Goal: Find specific page/section: Find specific page/section

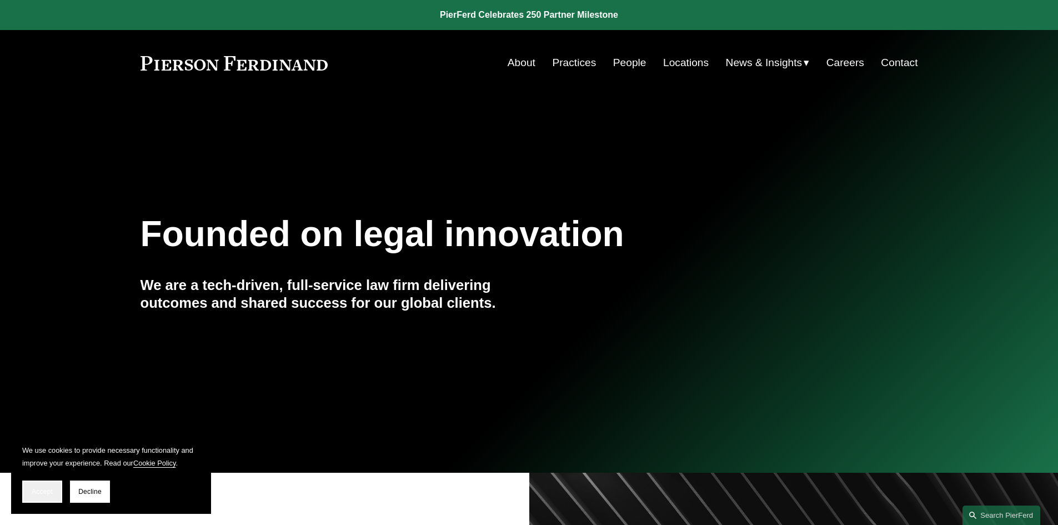
click at [43, 492] on span "Accept" at bounding box center [42, 492] width 21 height 8
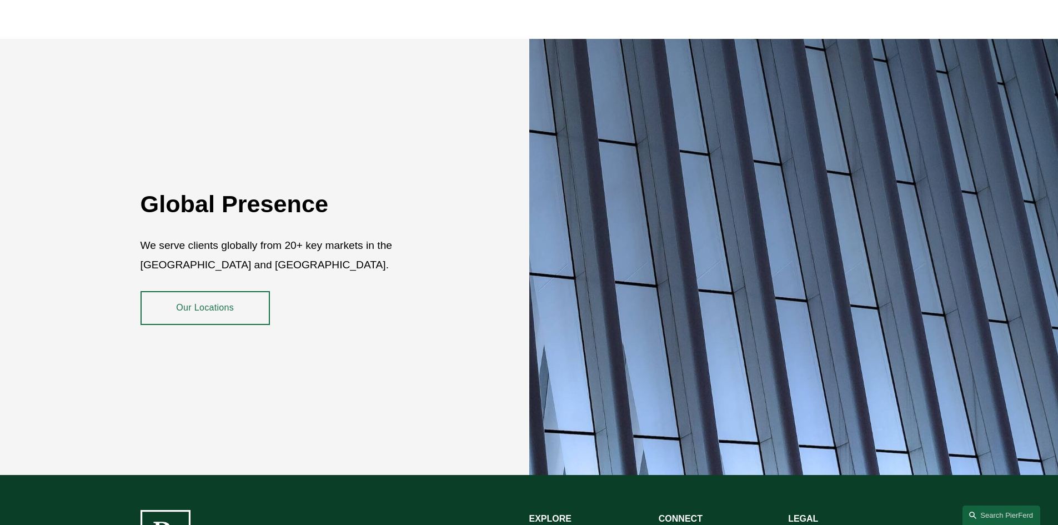
scroll to position [2032, 0]
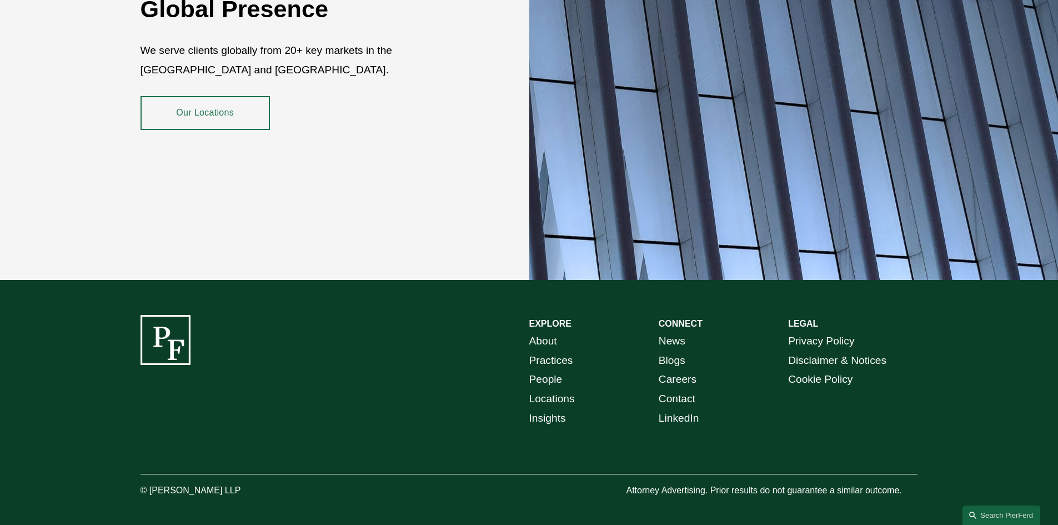
click at [541, 372] on link "People" at bounding box center [545, 379] width 33 height 19
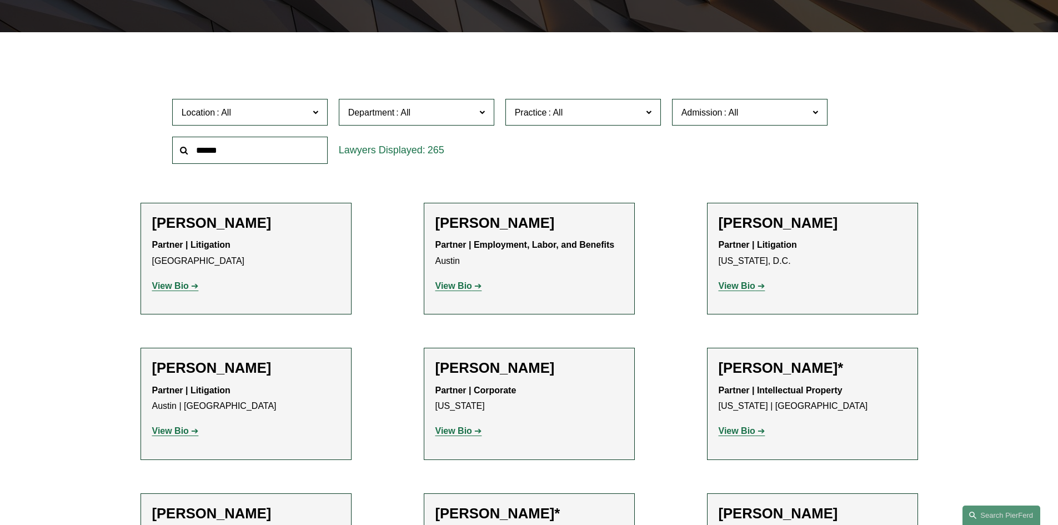
scroll to position [333, 0]
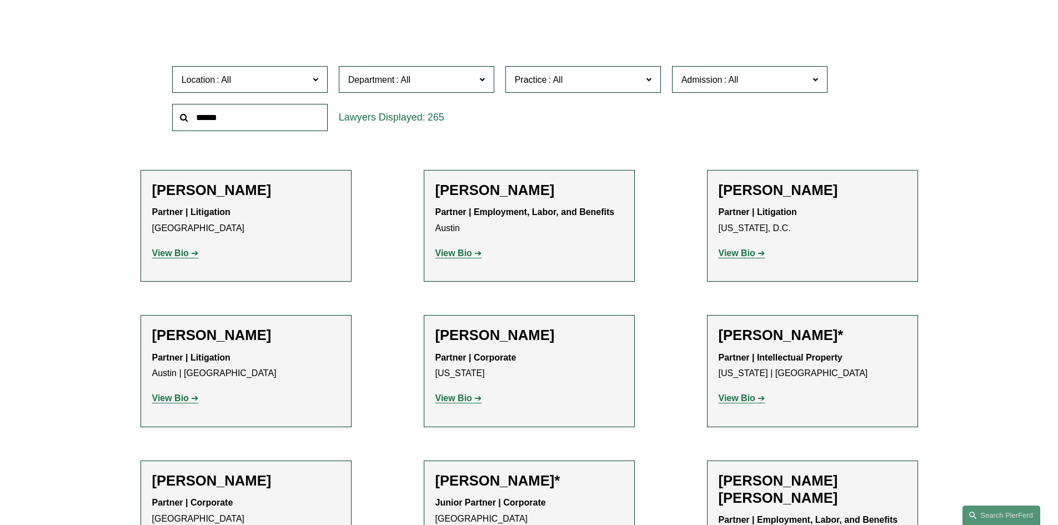
click at [399, 79] on span at bounding box center [403, 79] width 18 height 9
click at [0, 0] on link "Litigation" at bounding box center [0, 0] width 0 height 0
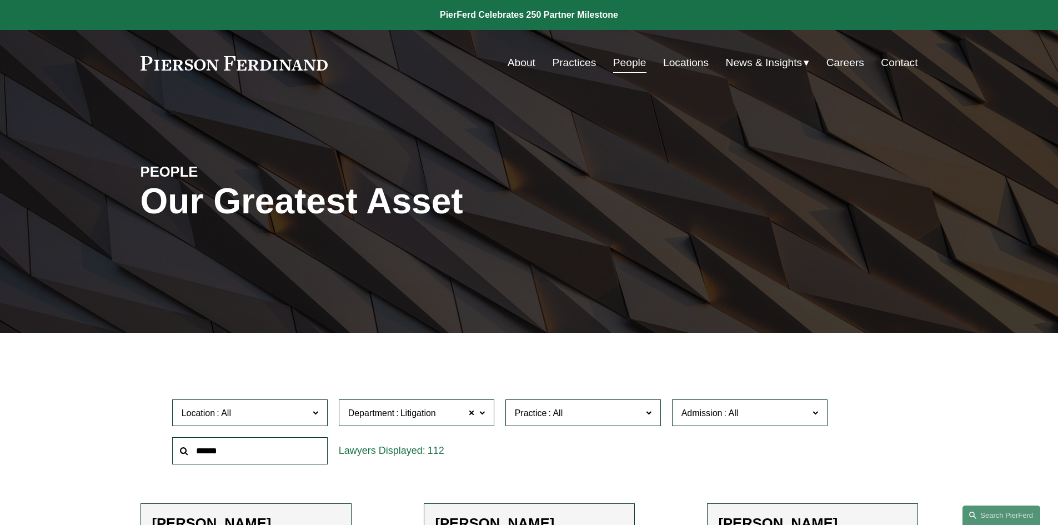
click at [523, 61] on link "About" at bounding box center [522, 62] width 28 height 21
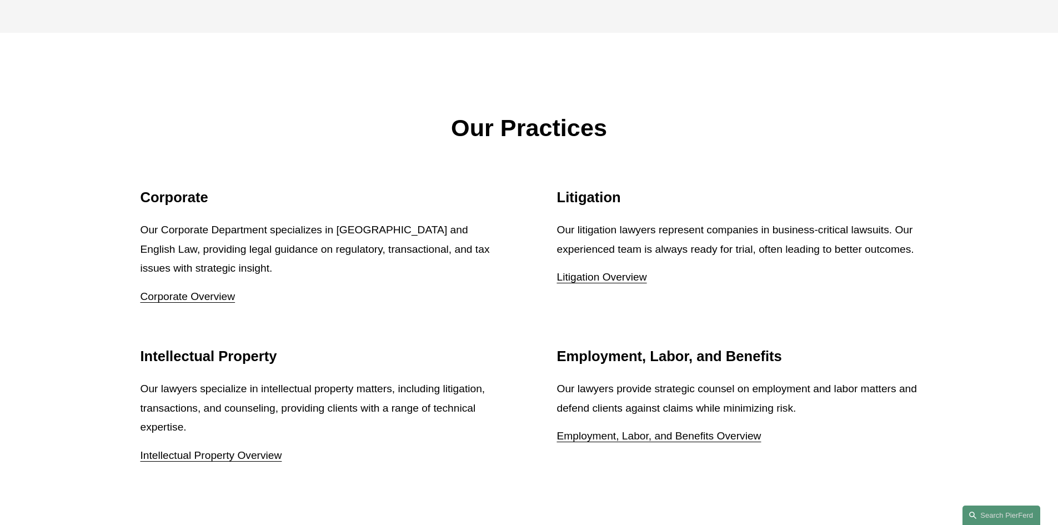
scroll to position [1388, 0]
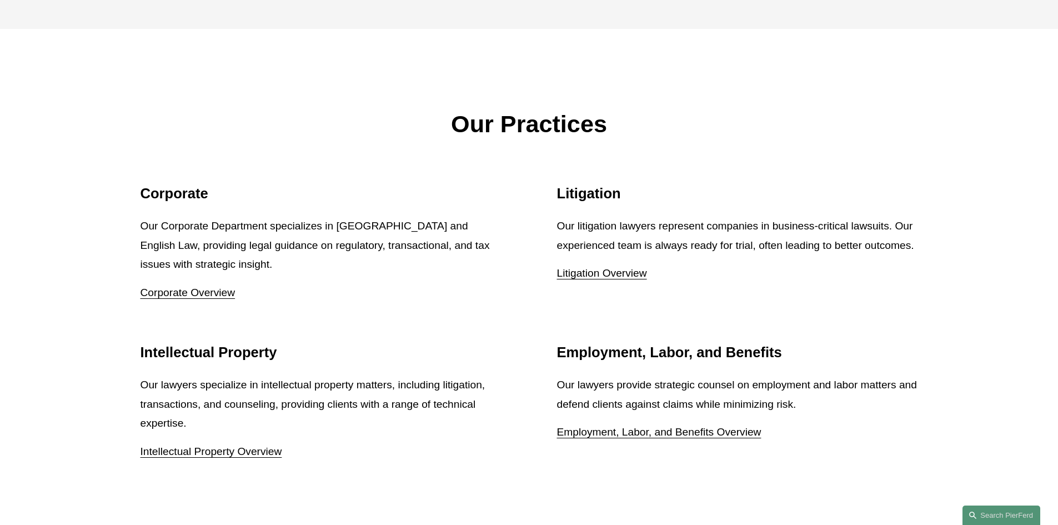
click at [594, 277] on link "Litigation Overview" at bounding box center [602, 273] width 90 height 12
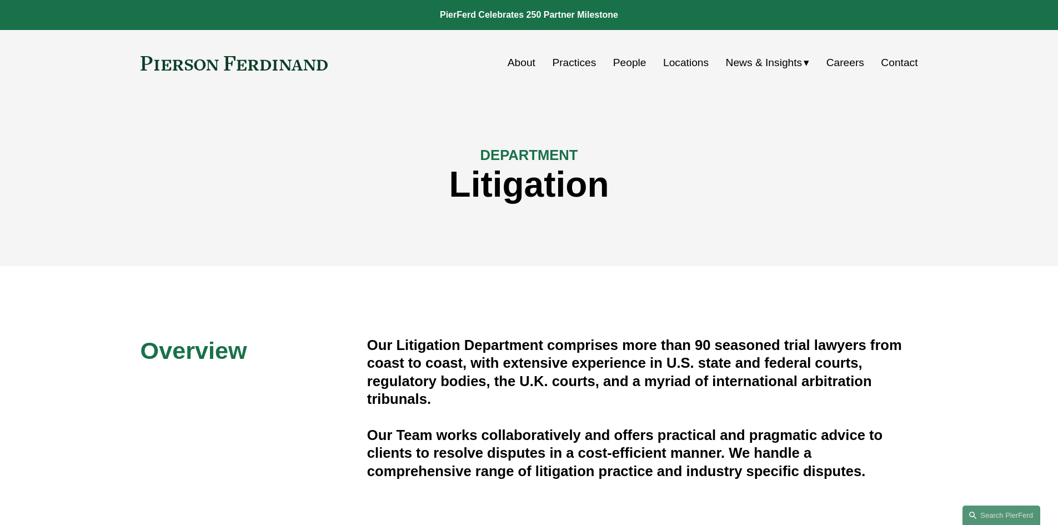
click at [626, 60] on link "People" at bounding box center [629, 62] width 33 height 21
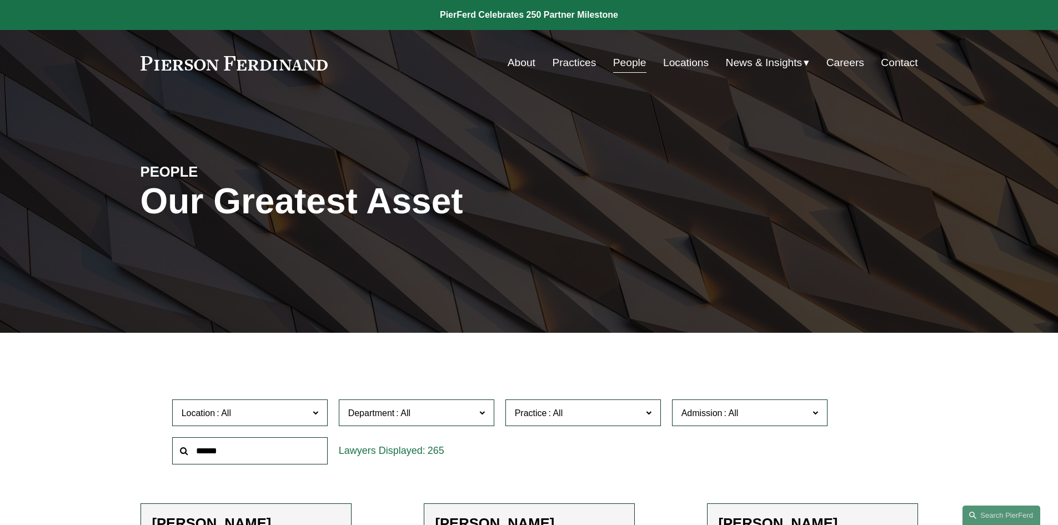
click at [305, 411] on span "Location" at bounding box center [245, 412] width 127 height 15
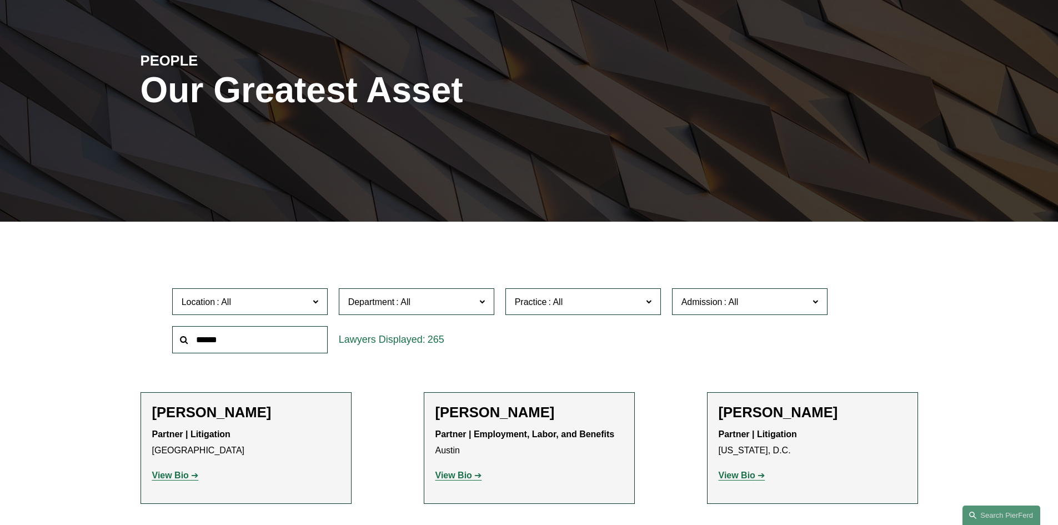
scroll to position [333, 0]
click at [0, 0] on link "[GEOGRAPHIC_DATA]" at bounding box center [0, 0] width 0 height 0
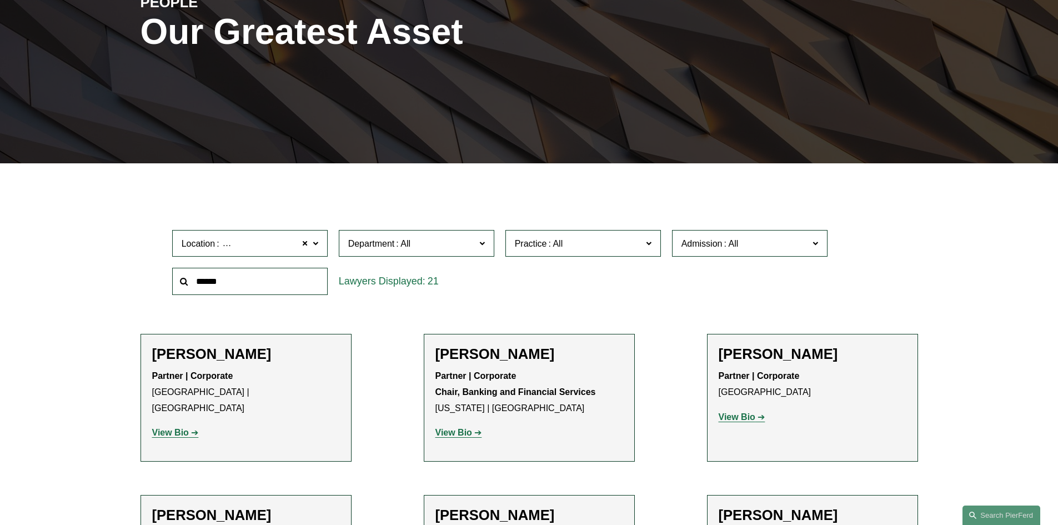
scroll to position [167, 0]
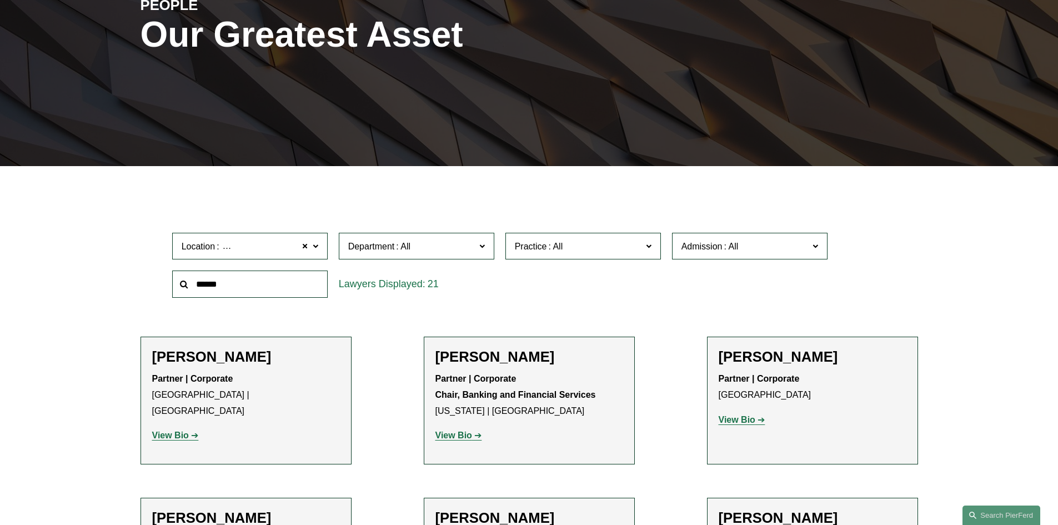
click at [219, 280] on input "text" at bounding box center [250, 283] width 156 height 27
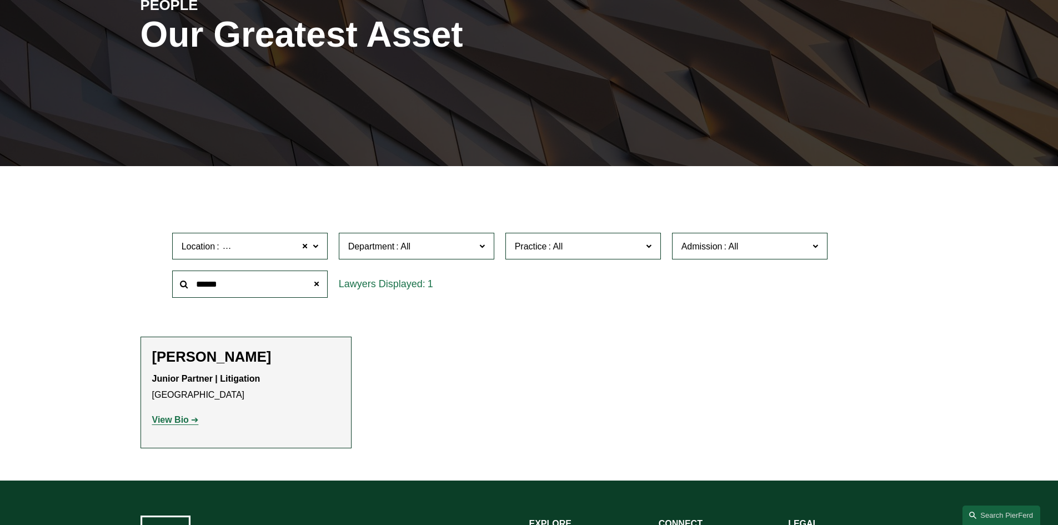
type input "******"
click at [175, 417] on strong "View Bio" at bounding box center [170, 419] width 37 height 9
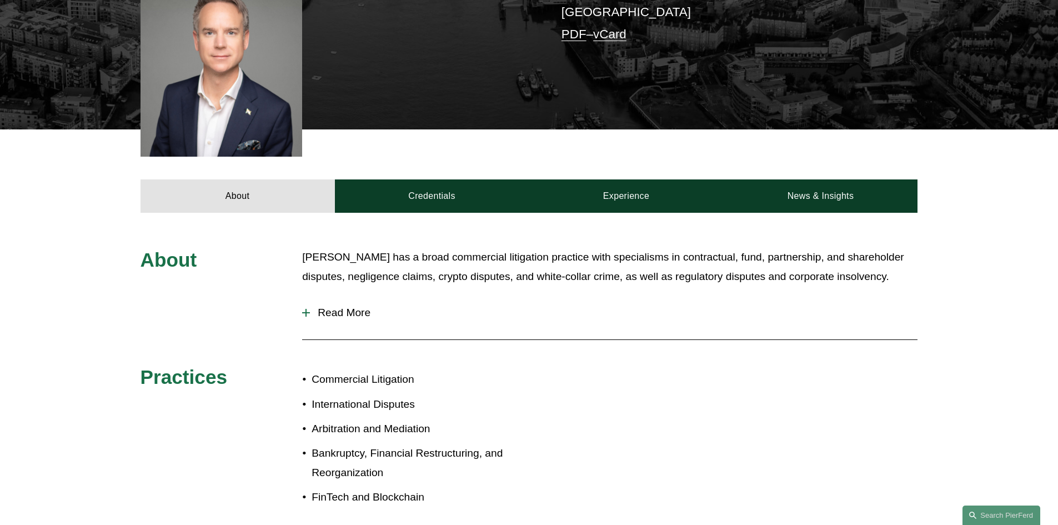
scroll to position [389, 0]
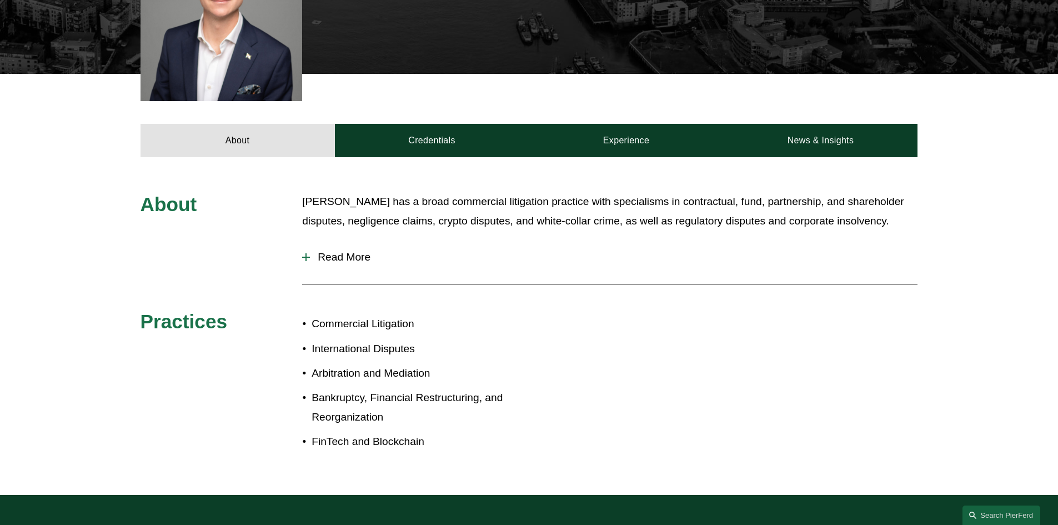
click at [303, 253] on div at bounding box center [306, 257] width 8 height 8
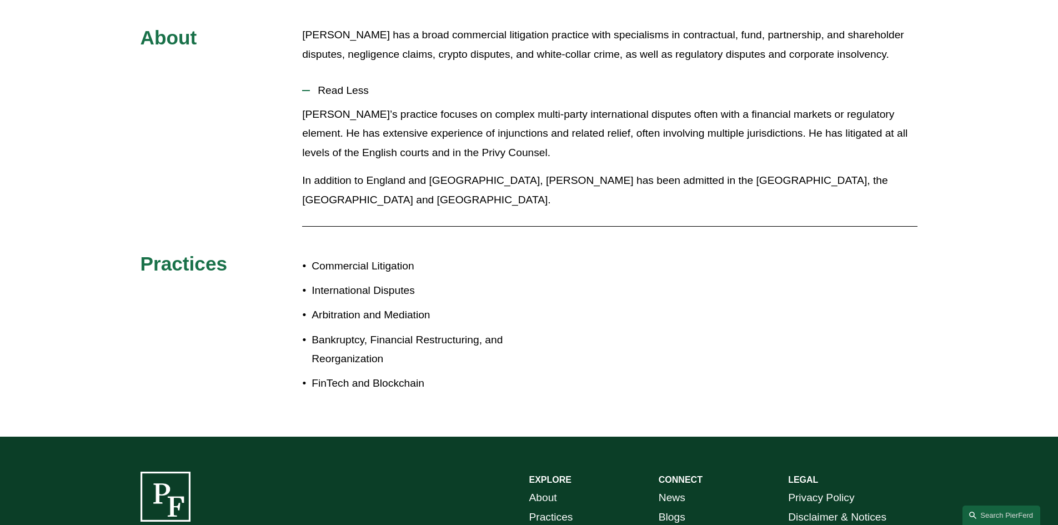
scroll to position [611, 0]
